Goal: Task Accomplishment & Management: Use online tool/utility

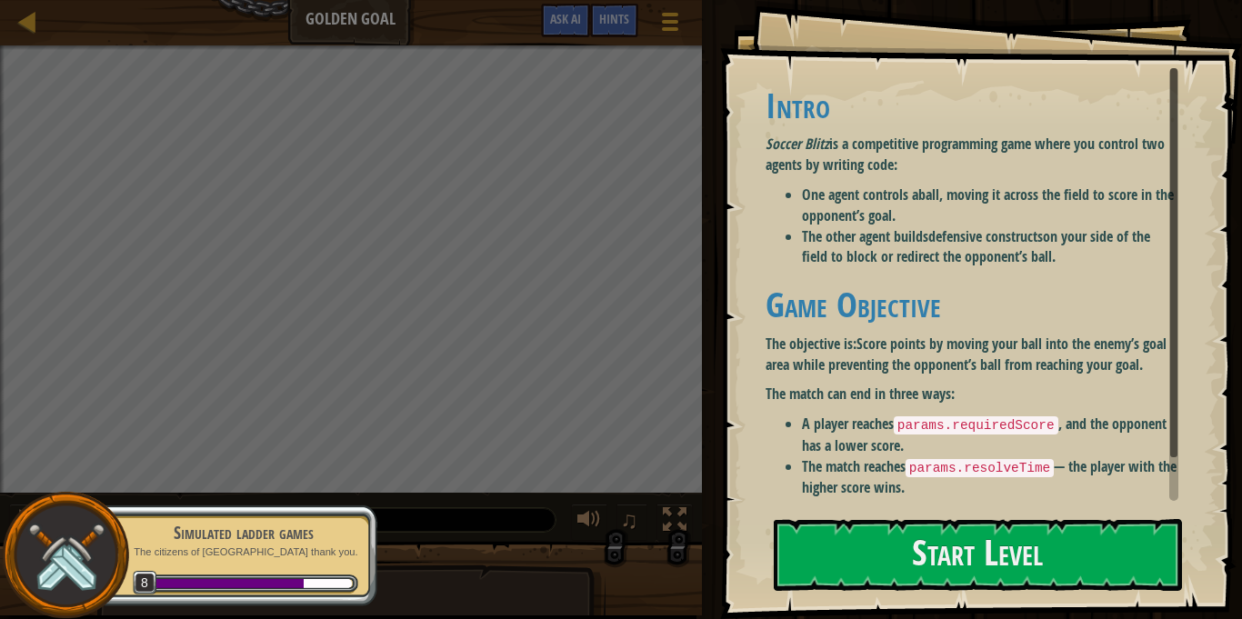
click at [839, 254] on li "The other agent builds defensive constructs on your side of the field to block …" at bounding box center [990, 247] width 376 height 42
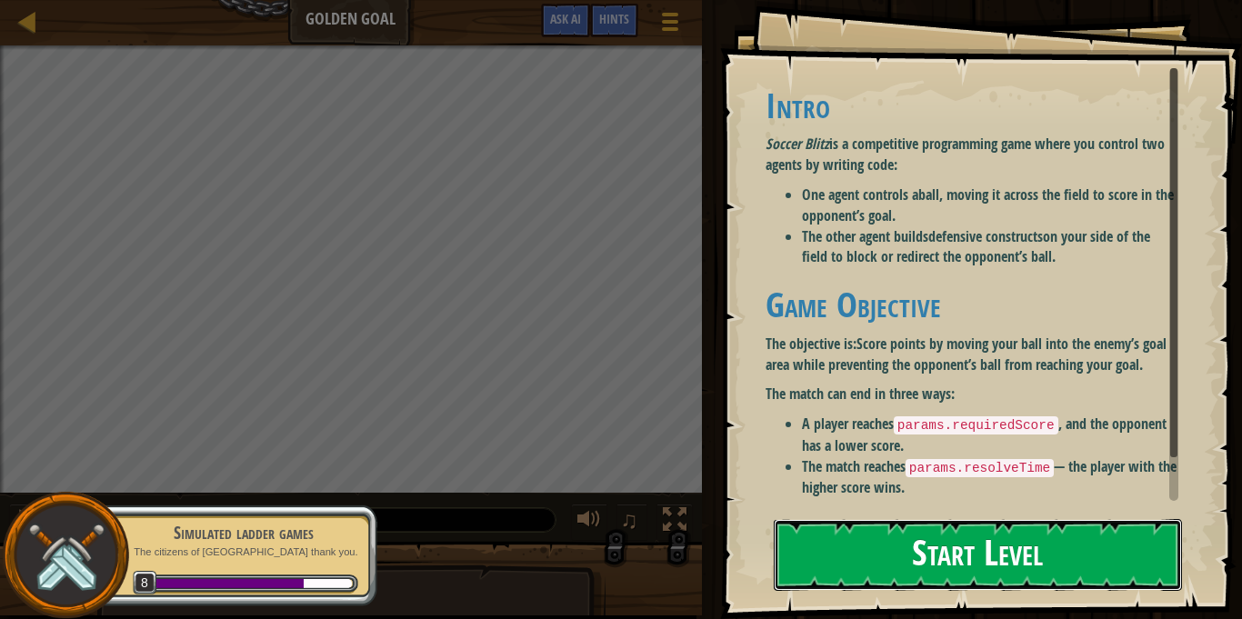
click at [965, 541] on button "Start Level" at bounding box center [978, 555] width 408 height 72
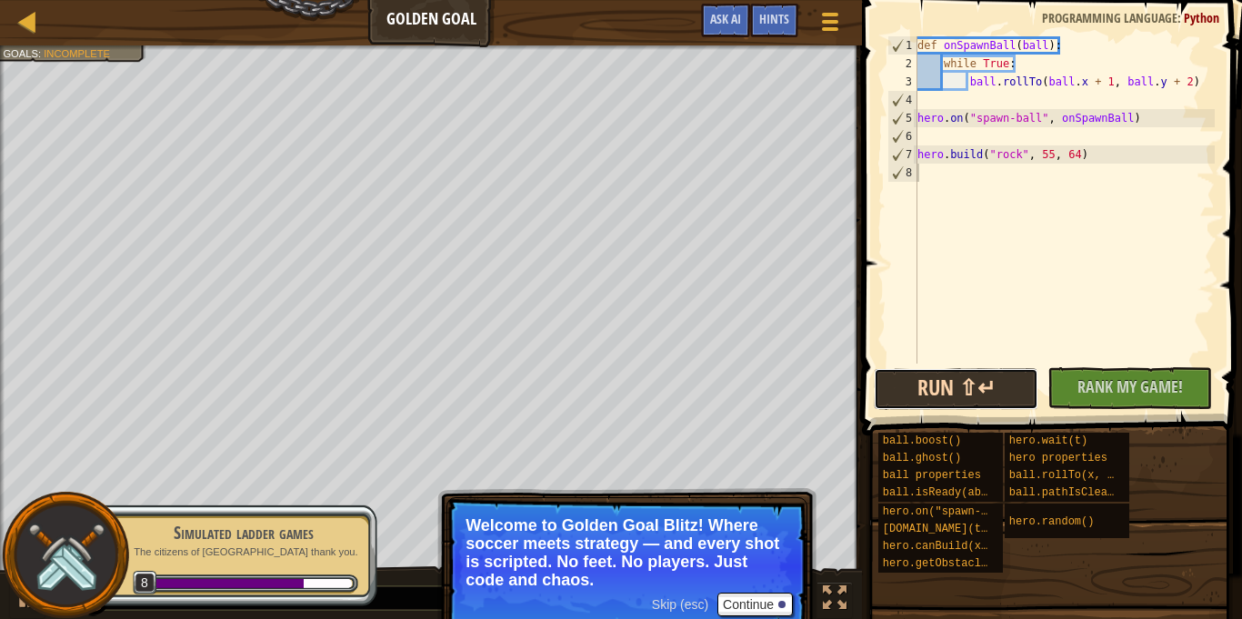
click at [983, 396] on button "Run ⇧↵" at bounding box center [956, 389] width 165 height 42
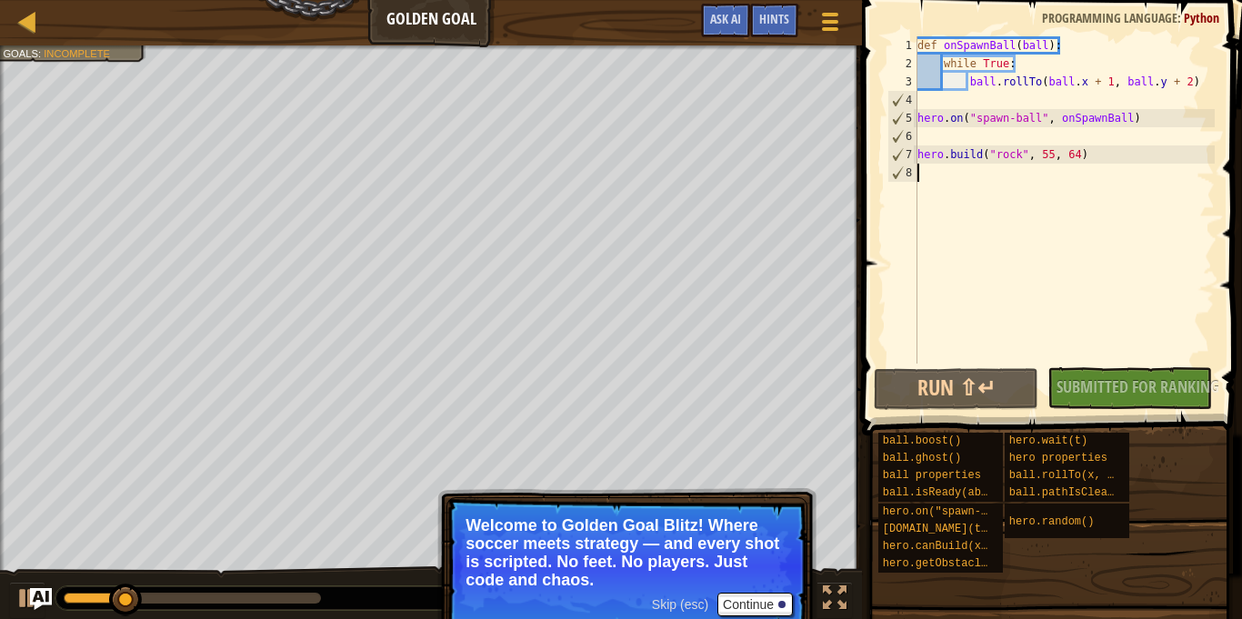
scroll to position [8, 0]
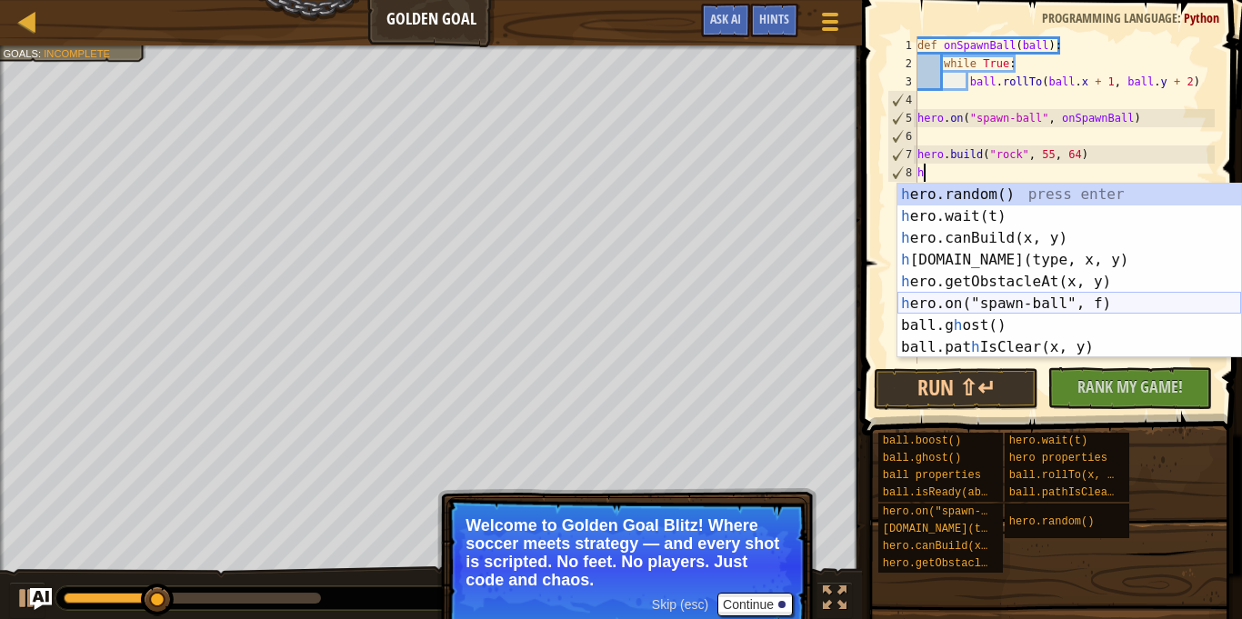
click at [1043, 301] on div "h ero.random() press enter h ero.wait(t) press enter h ero.canBuild(x, y) press…" at bounding box center [1069, 293] width 344 height 218
type textarea "hero.on("spawn-ball", onSpawnBall)"
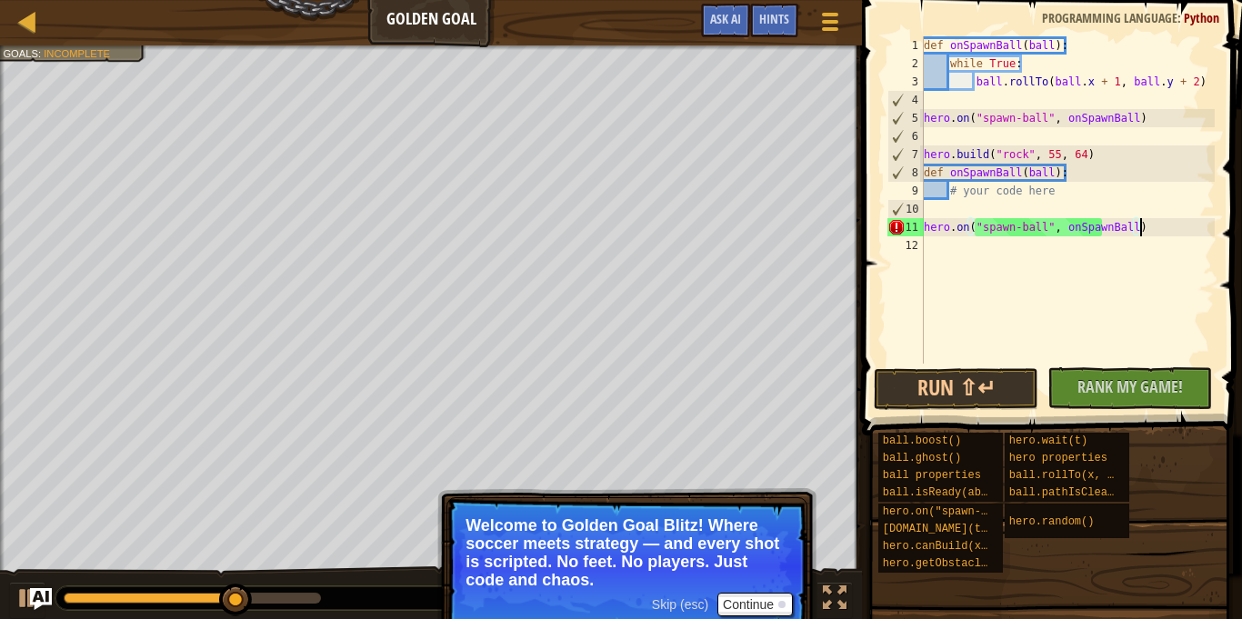
click at [1115, 331] on div "def onSpawnBall ( ball ) : while True : ball . rollTo ( ball . x + 1 , ball . y…" at bounding box center [1067, 218] width 295 height 364
click at [901, 226] on div "11" at bounding box center [905, 227] width 36 height 18
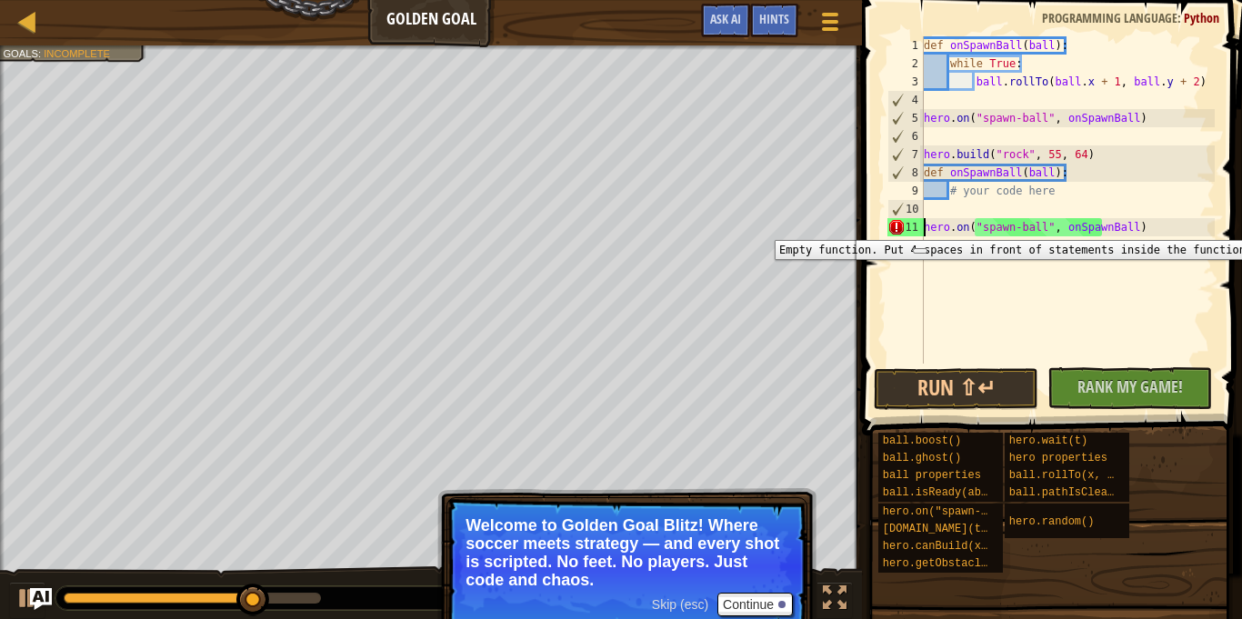
click at [903, 226] on div "11" at bounding box center [905, 227] width 36 height 18
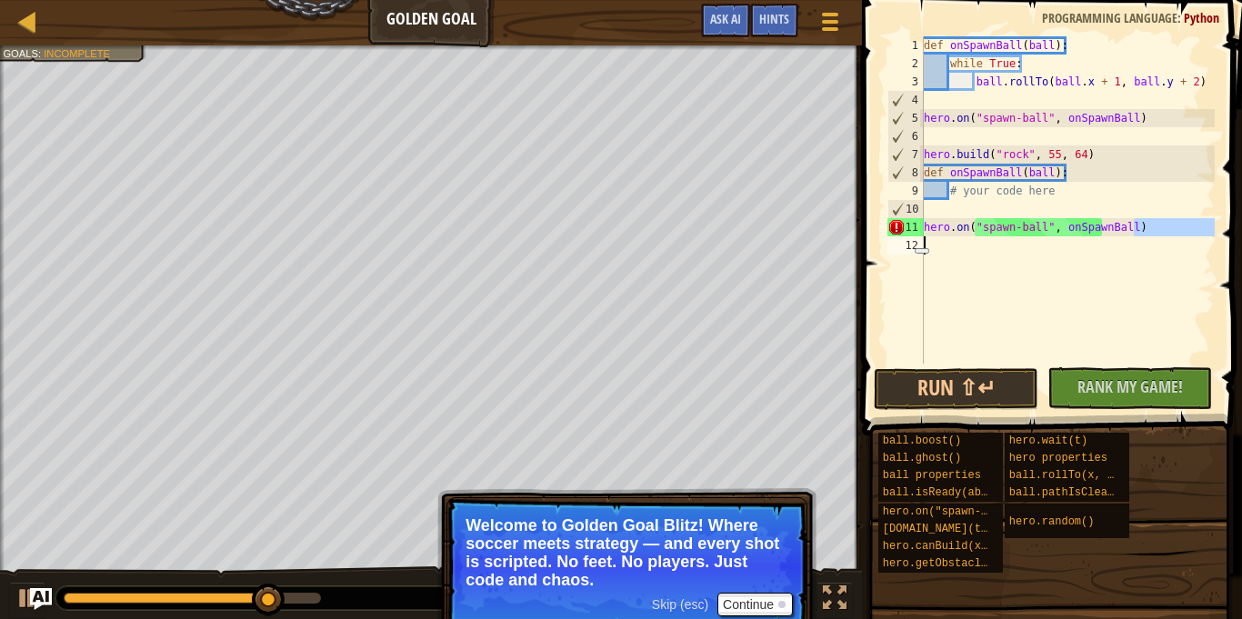
drag, startPoint x: 1134, startPoint y: 224, endPoint x: 905, endPoint y: 242, distance: 229.8
click at [905, 242] on div "hero.on("spawn-ball", onSpawnBall) 1 2 3 4 5 6 7 8 9 10 11 12 def onSpawnBall (…" at bounding box center [1049, 199] width 331 height 327
type textarea "hero.on("spawn-ball", onSpawnBall)"
click at [1144, 217] on div "def onSpawnBall ( ball ) : while True : ball . rollTo ( ball . x + 1 , ball . y…" at bounding box center [1067, 218] width 295 height 364
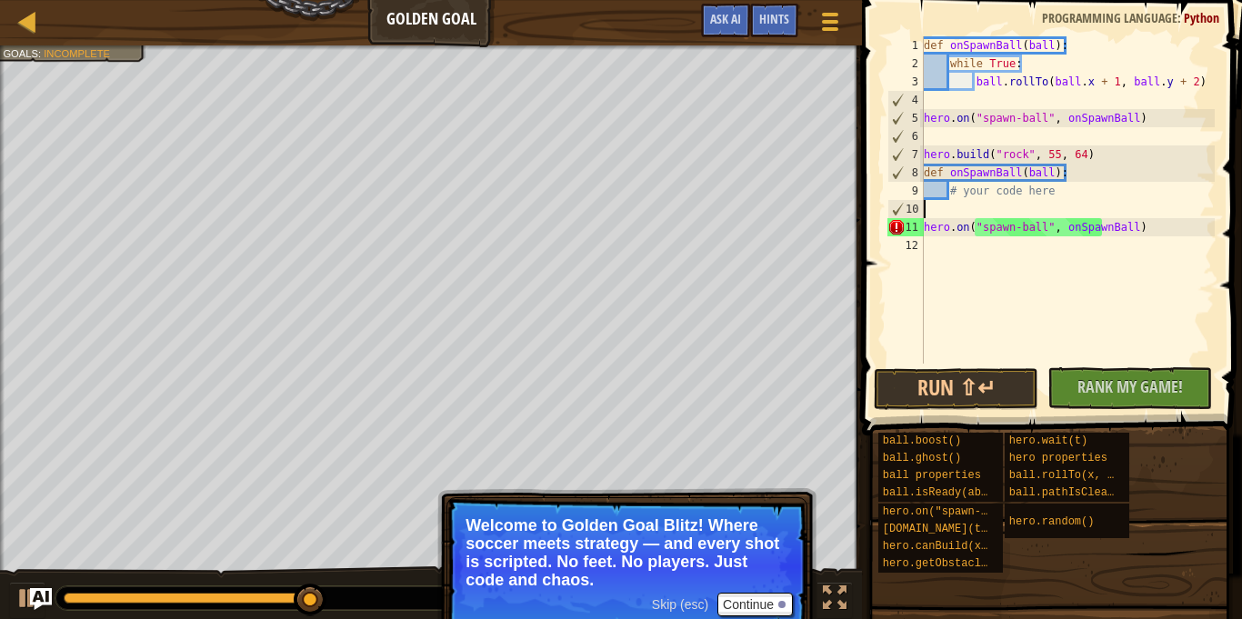
click at [1140, 409] on div "Run ⇧↵ No New Code to Rank Rank My Game! Submitting... Submitted for Ranking Fa…" at bounding box center [1047, 388] width 347 height 43
click at [1135, 395] on span "Rank My Game!" at bounding box center [1129, 386] width 105 height 23
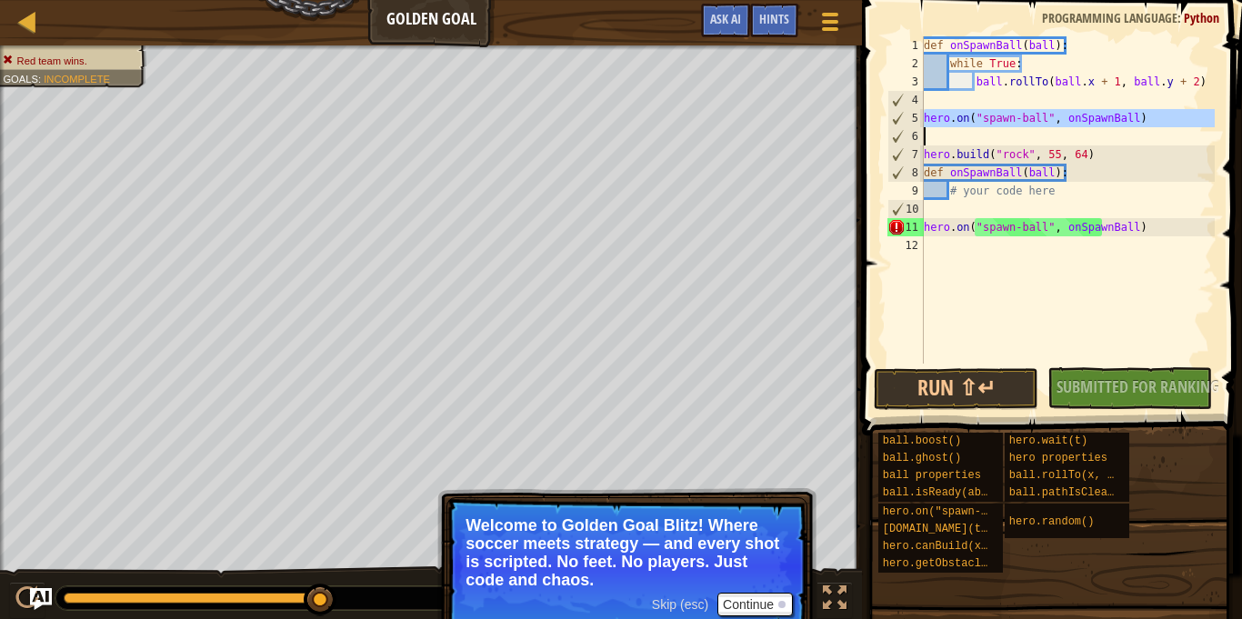
drag, startPoint x: 918, startPoint y: 109, endPoint x: 994, endPoint y: 120, distance: 76.2
click at [994, 120] on div "1 2 3 4 5 6 7 8 9 10 11 12 def onSpawnBall ( ball ) : while True : ball . rollT…" at bounding box center [1049, 199] width 331 height 327
type textarea "hero.on("spawn-ball", onSpawnBall)"
click at [779, 598] on button "Continue" at bounding box center [754, 605] width 75 height 24
